Goal: Task Accomplishment & Management: Use online tool/utility

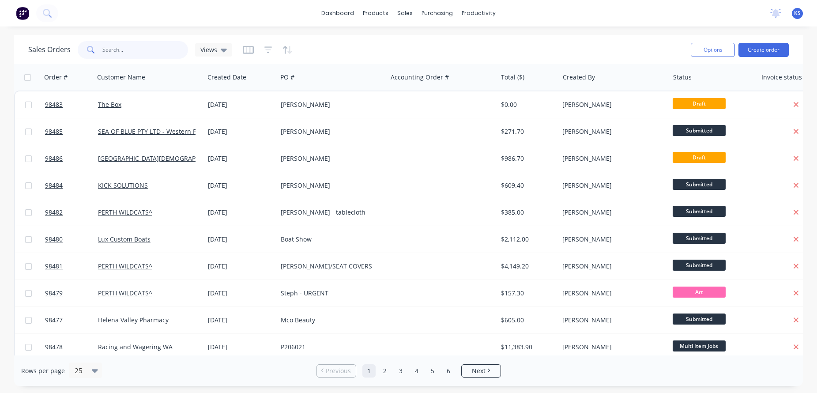
click at [134, 48] on input "text" at bounding box center [145, 50] width 86 height 18
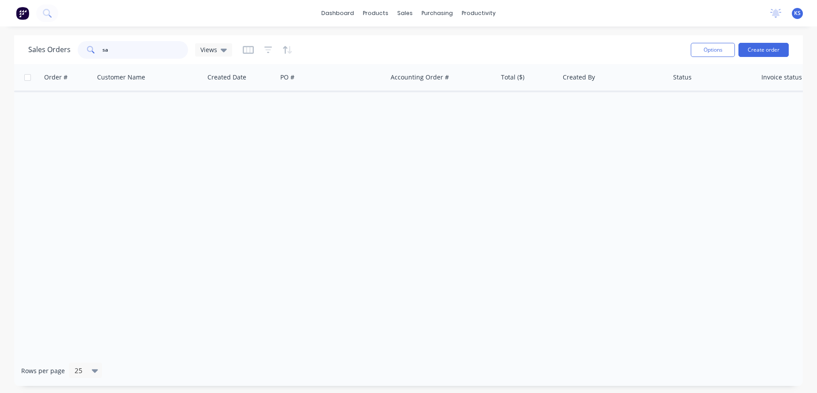
type input "s"
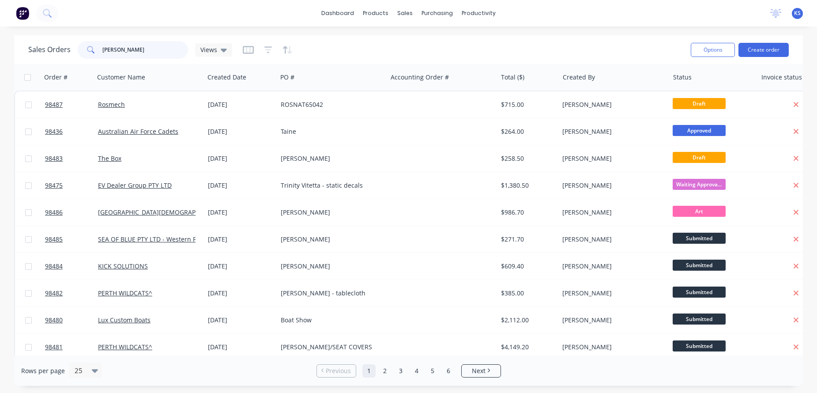
type input "[PERSON_NAME]"
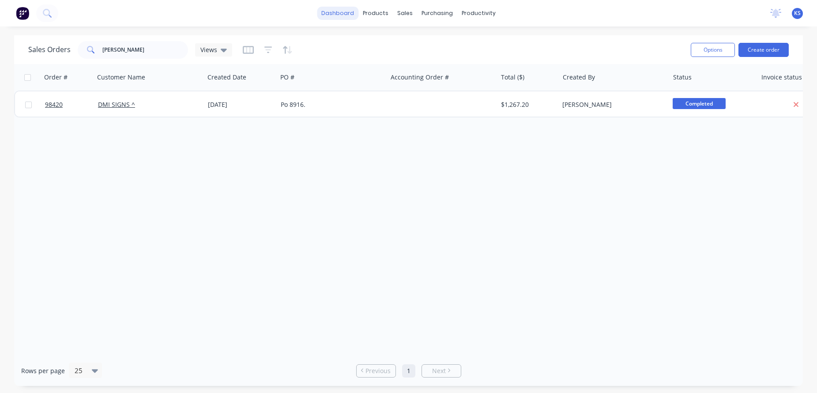
click at [326, 14] on link "dashboard" at bounding box center [337, 13] width 41 height 13
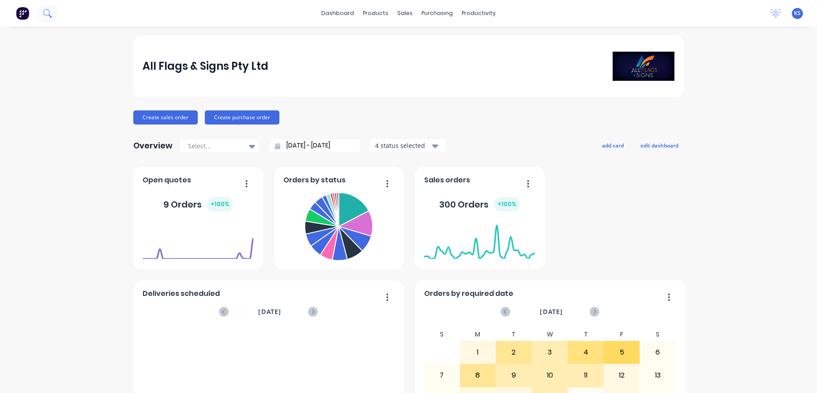
click at [51, 11] on icon at bounding box center [47, 13] width 8 height 8
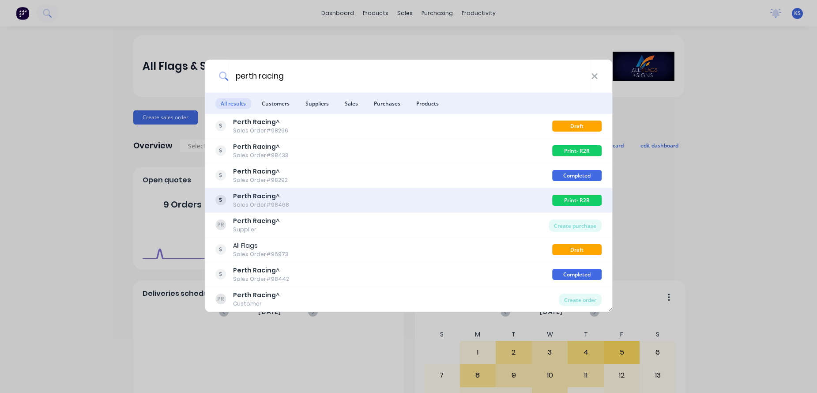
type input "perth racing"
click at [261, 202] on div "Sales Order #98468" at bounding box center [261, 205] width 56 height 8
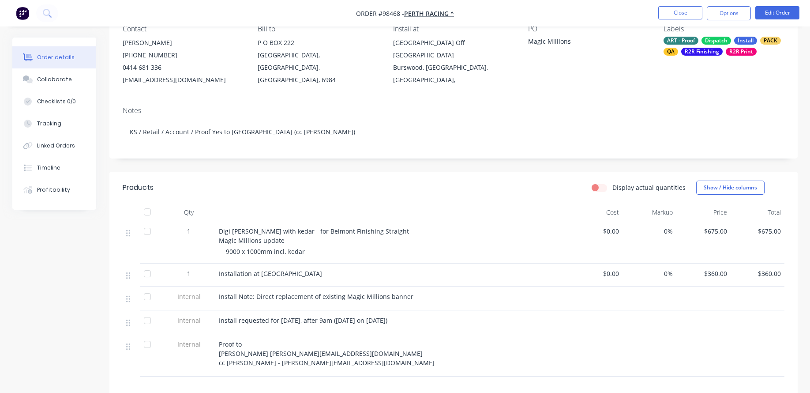
scroll to position [88, 0]
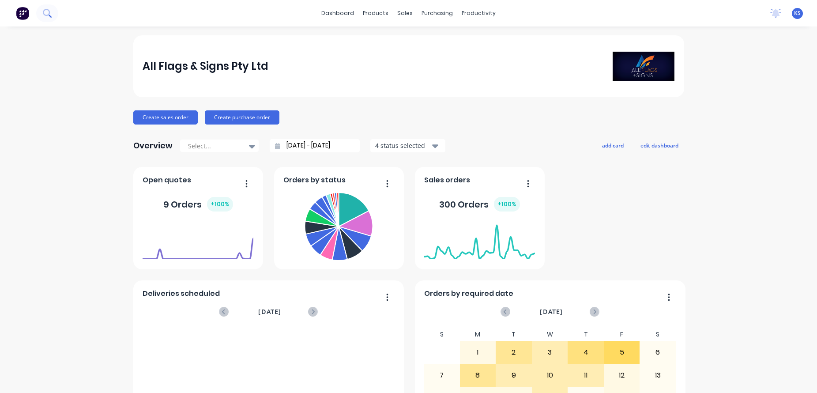
click at [48, 12] on icon at bounding box center [47, 13] width 8 height 8
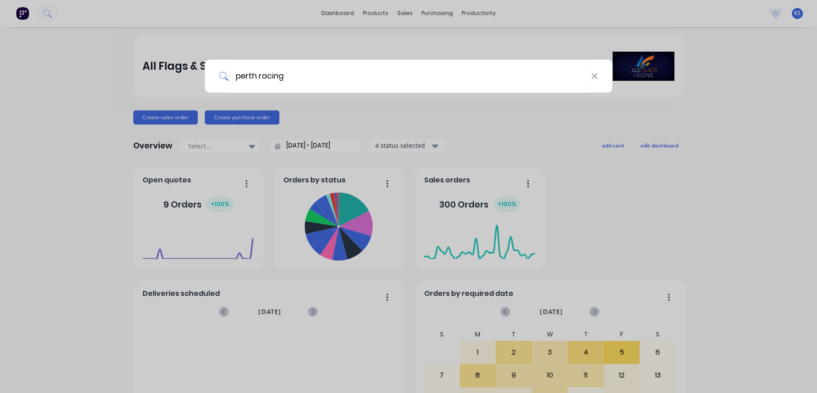
type input "perth racing"
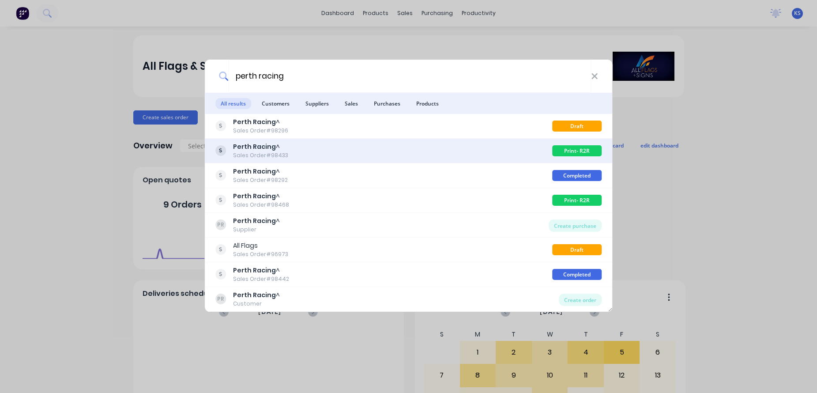
click at [292, 155] on div "Perth Racing ^ Sales Order #98433" at bounding box center [383, 150] width 337 height 17
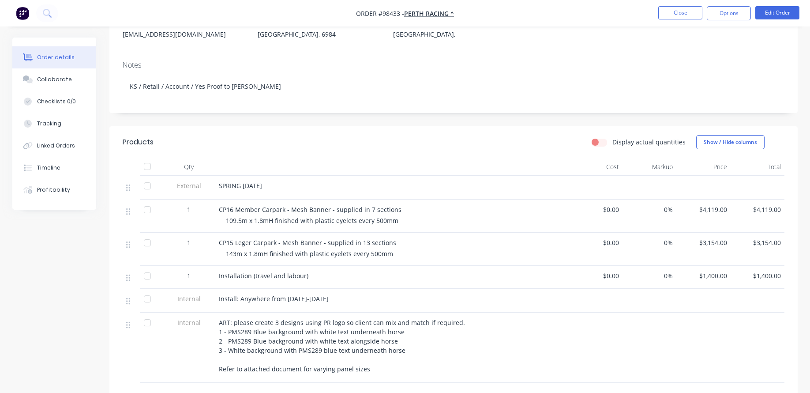
scroll to position [132, 0]
